Goal: Download file/media

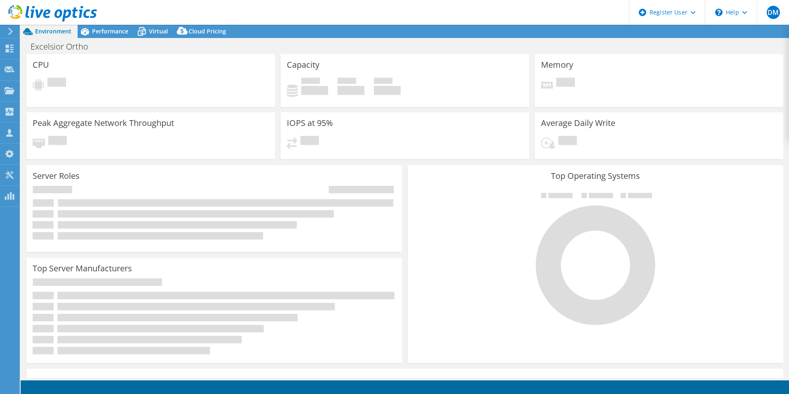
select select "USD"
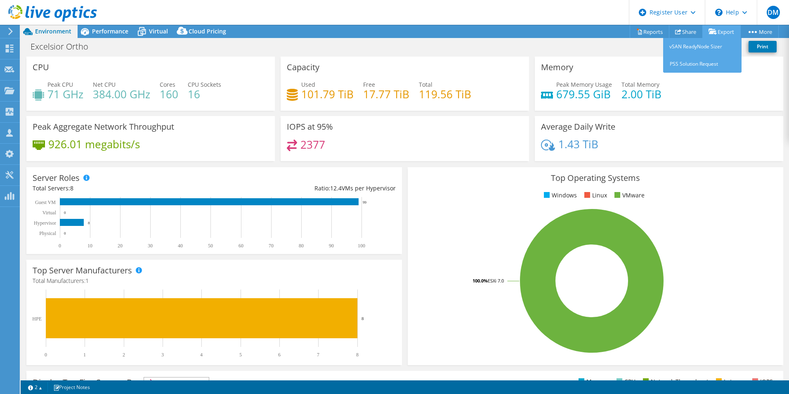
click at [725, 28] on link "Export" at bounding box center [722, 31] width 38 height 13
click at [721, 31] on link "Export" at bounding box center [722, 31] width 38 height 13
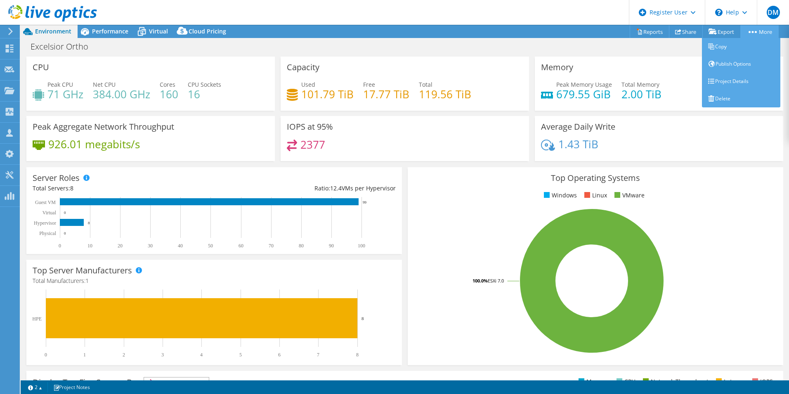
click at [760, 31] on link "More" at bounding box center [760, 31] width 38 height 13
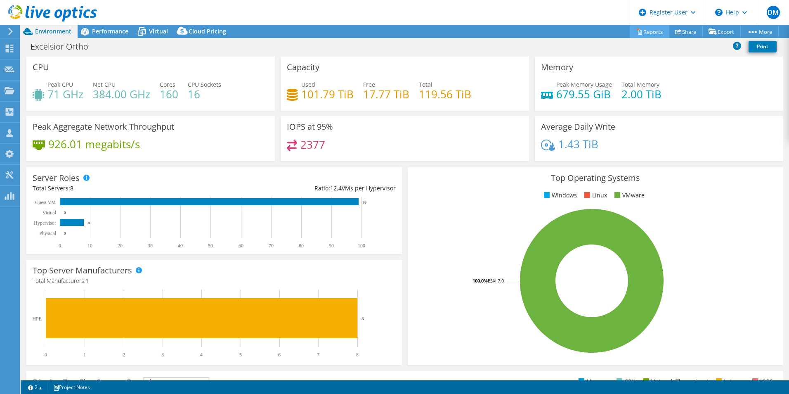
click at [640, 32] on link "Reports" at bounding box center [650, 31] width 40 height 13
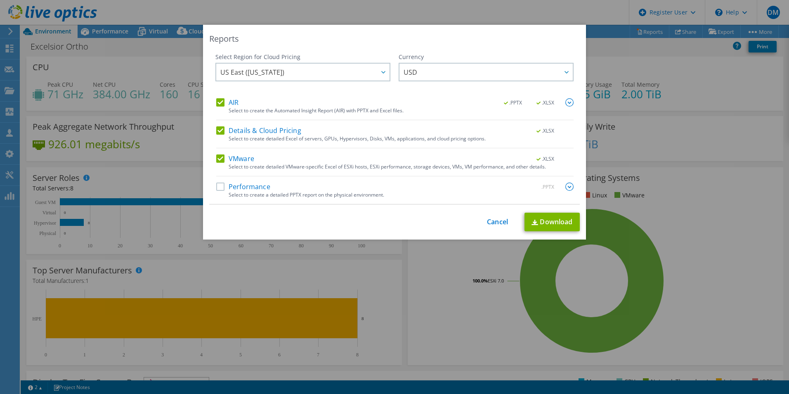
click at [220, 129] on label "Details & Cloud Pricing" at bounding box center [258, 130] width 85 height 8
click at [0, 0] on input "Details & Cloud Pricing" at bounding box center [0, 0] width 0 height 0
click at [217, 156] on label "VMware" at bounding box center [235, 158] width 38 height 8
click at [0, 0] on input "VMware" at bounding box center [0, 0] width 0 height 0
click at [217, 156] on label "VMware" at bounding box center [235, 158] width 38 height 8
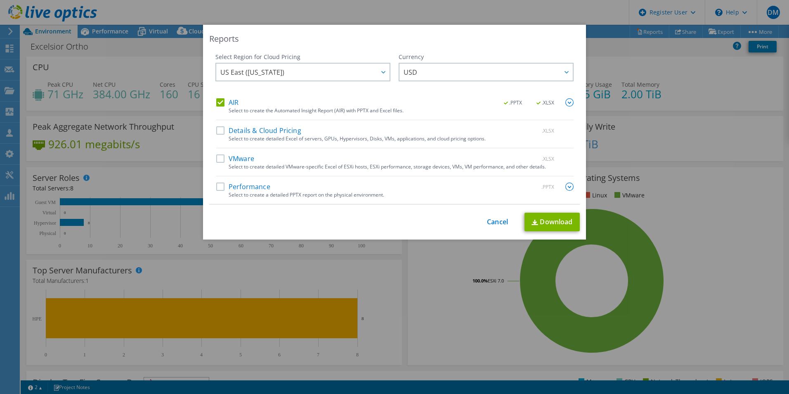
click at [0, 0] on input "VMware" at bounding box center [0, 0] width 0 height 0
click at [219, 187] on label "Performance" at bounding box center [243, 187] width 54 height 8
click at [0, 0] on input "Performance" at bounding box center [0, 0] width 0 height 0
click at [341, 73] on span "US East ([US_STATE])" at bounding box center [304, 72] width 169 height 17
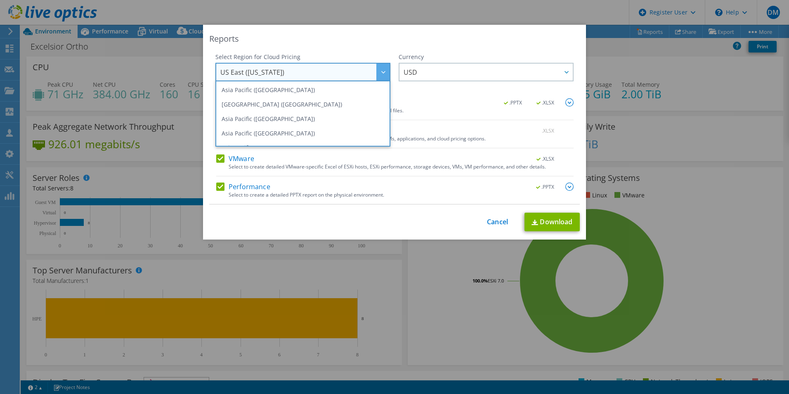
click at [341, 73] on span "US East ([US_STATE])" at bounding box center [304, 72] width 169 height 17
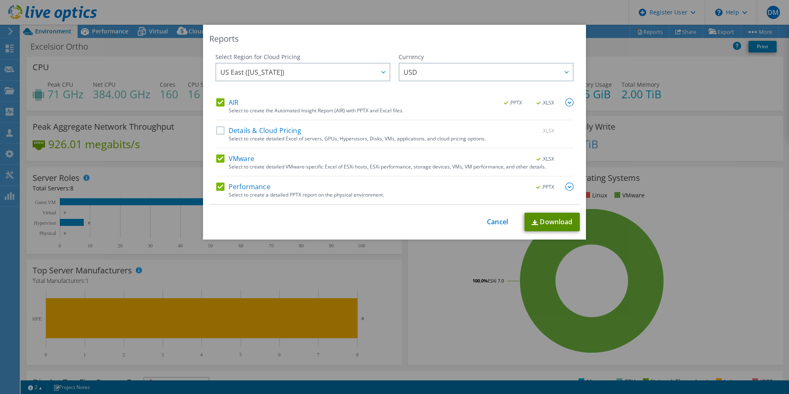
click at [543, 220] on link "Download" at bounding box center [552, 222] width 55 height 19
click at [371, 138] on div "Select to create detailed Excel of servers, GPUs, Hypervisors, Disks, VMs, appl…" at bounding box center [401, 139] width 345 height 6
click at [271, 131] on label "Details & Cloud Pricing" at bounding box center [258, 130] width 85 height 8
click at [0, 0] on input "Details & Cloud Pricing" at bounding box center [0, 0] width 0 height 0
click at [548, 223] on link "Download" at bounding box center [552, 222] width 55 height 19
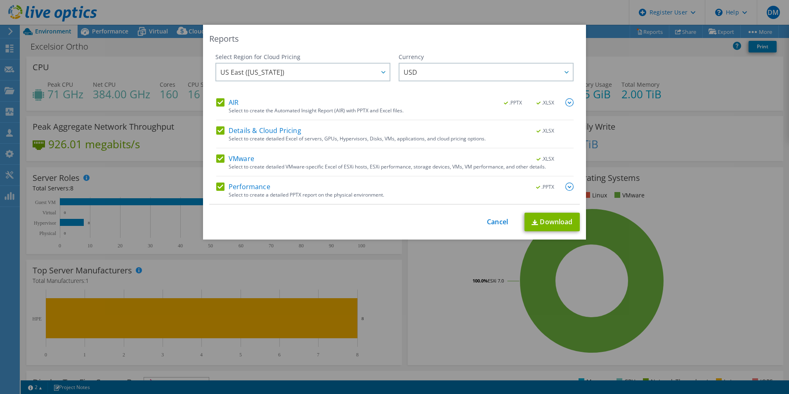
click at [562, 14] on div "Reports Select Region for Cloud Pricing Asia Pacific ([GEOGRAPHIC_DATA]) [GEOGR…" at bounding box center [394, 197] width 789 height 394
